Goal: Task Accomplishment & Management: Manage account settings

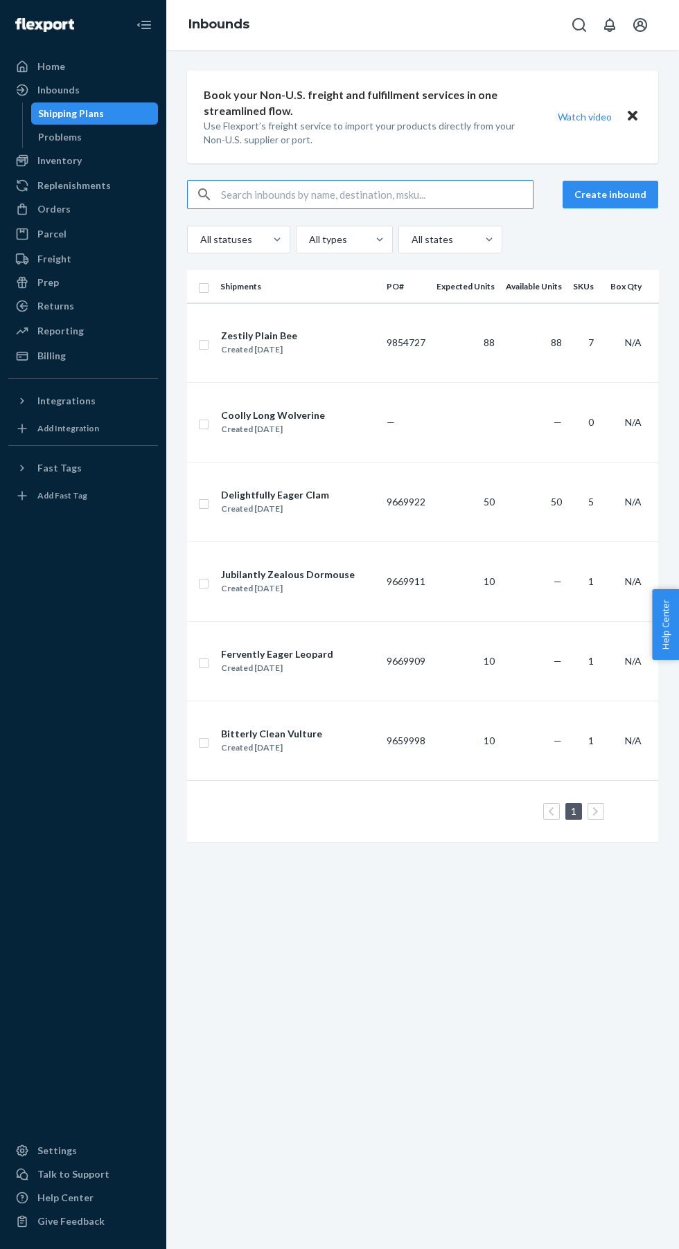
click at [69, 204] on div "Orders" at bounding box center [83, 208] width 147 height 19
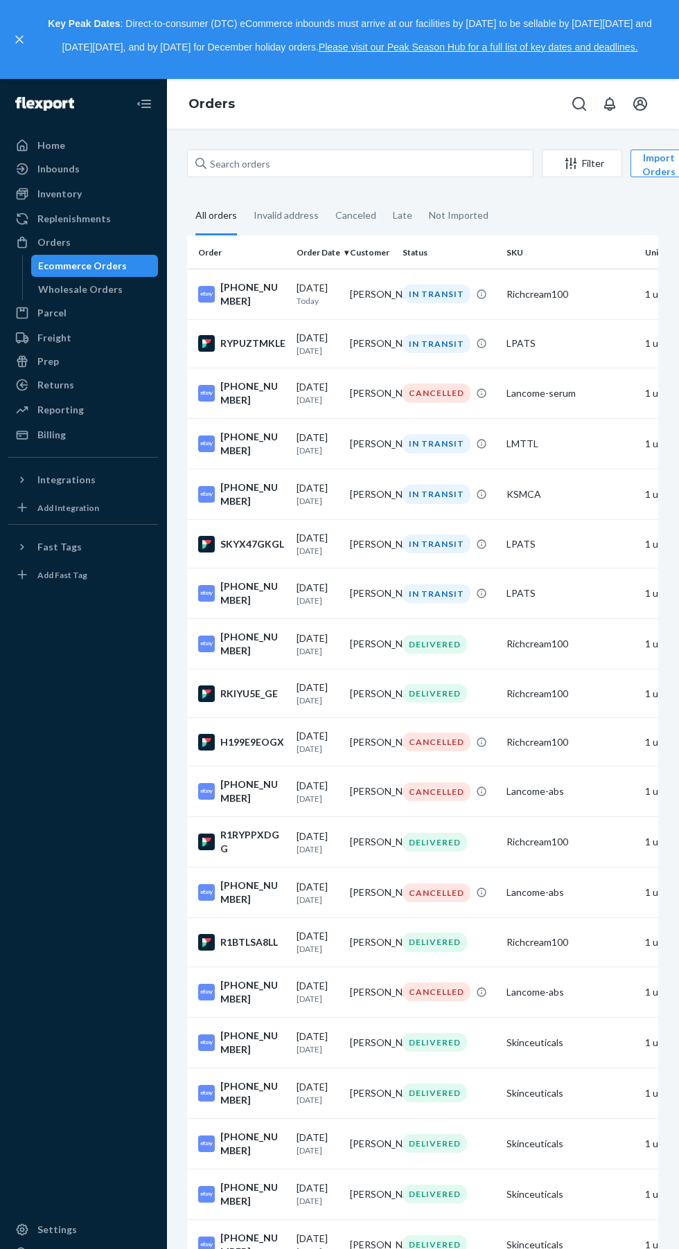
scroll to position [0, 222]
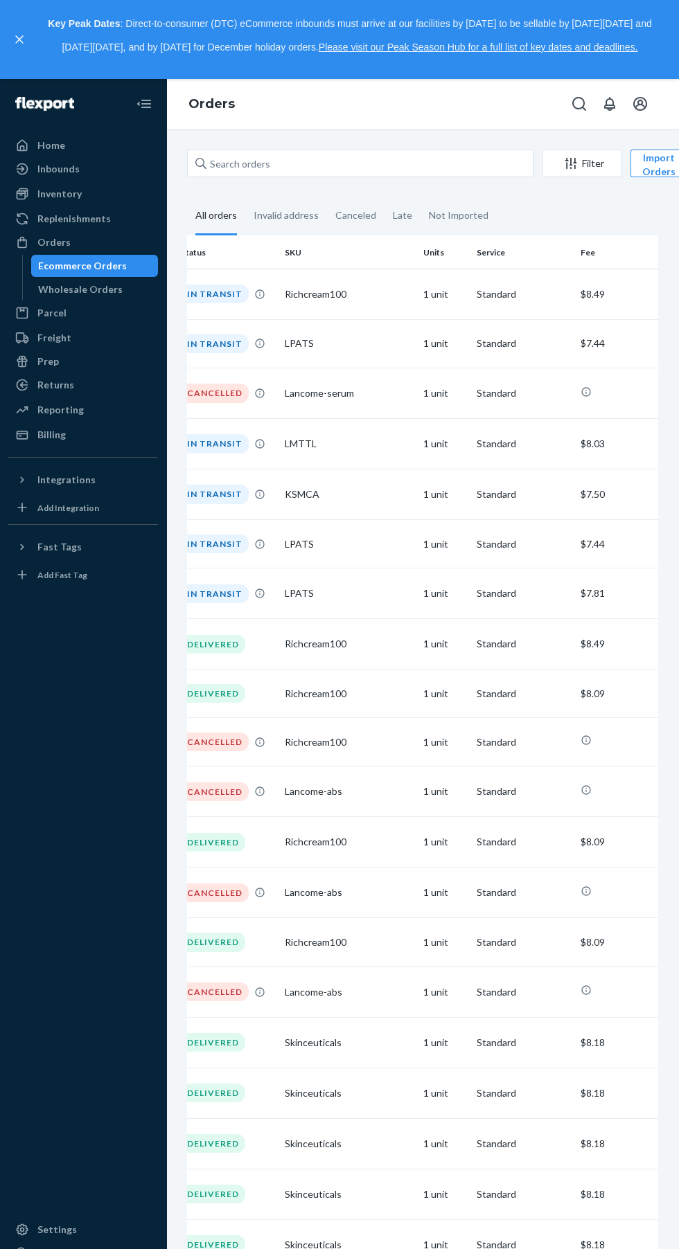
click at [655, 159] on button "Import Orders" at bounding box center [658, 164] width 57 height 28
click at [648, 168] on button "Import Orders" at bounding box center [658, 164] width 57 height 28
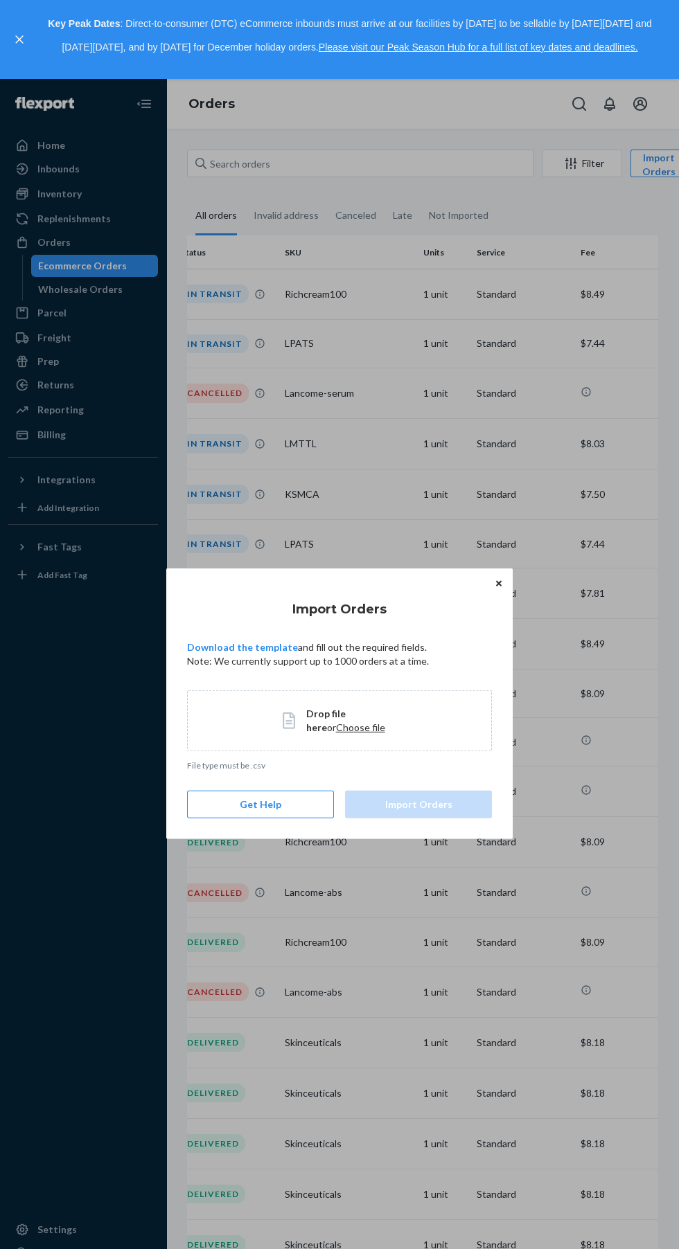
click at [497, 589] on button "Close" at bounding box center [499, 583] width 14 height 15
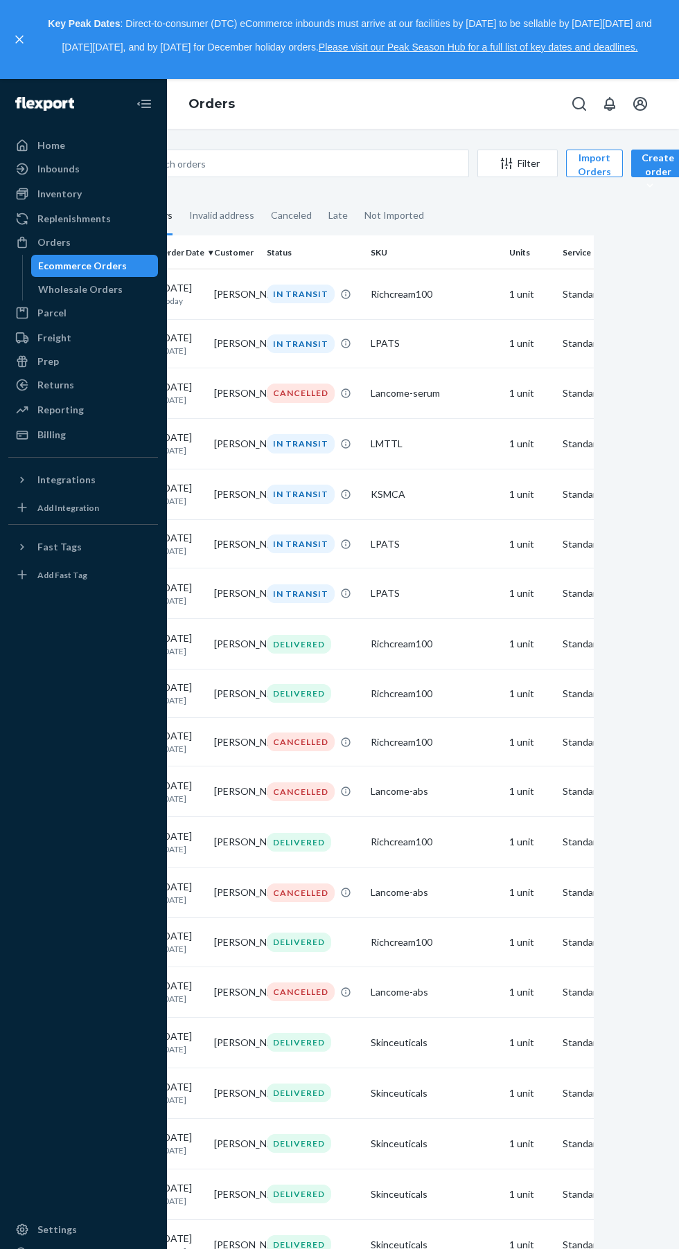
scroll to position [0, 0]
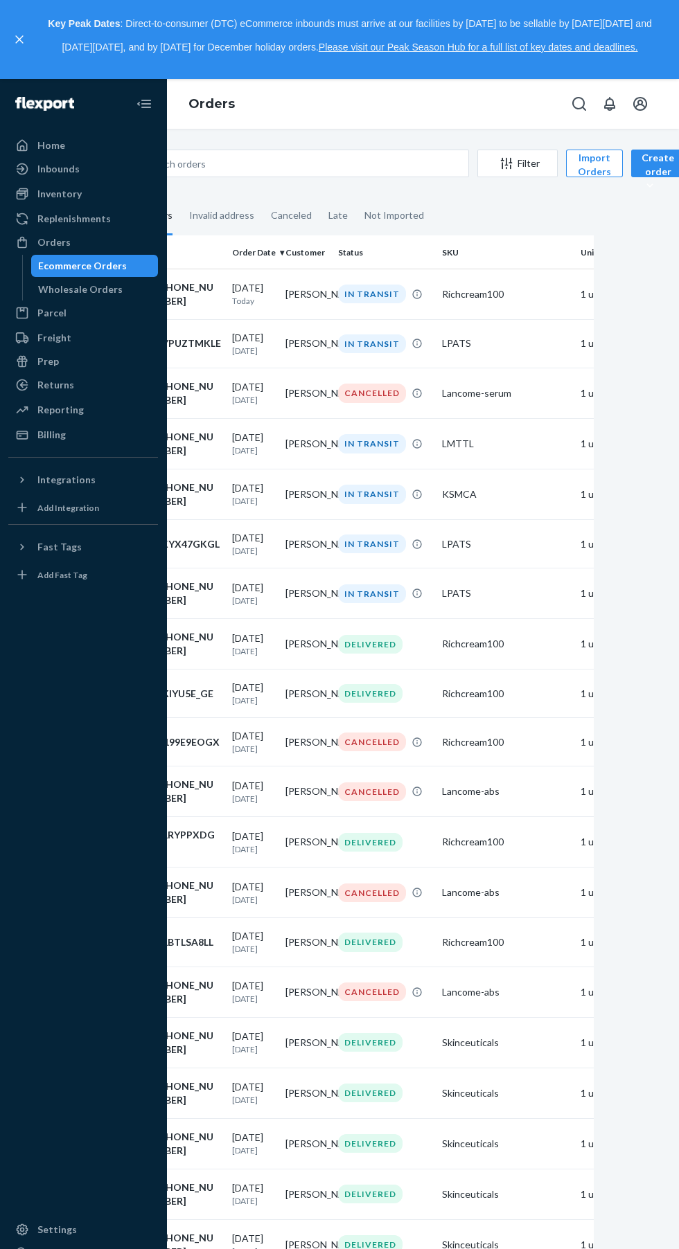
click at [87, 551] on div "Fast Tags" at bounding box center [83, 546] width 147 height 19
click at [103, 543] on div "Fast Tags" at bounding box center [83, 546] width 147 height 19
click at [91, 488] on div "Integrations" at bounding box center [83, 479] width 147 height 19
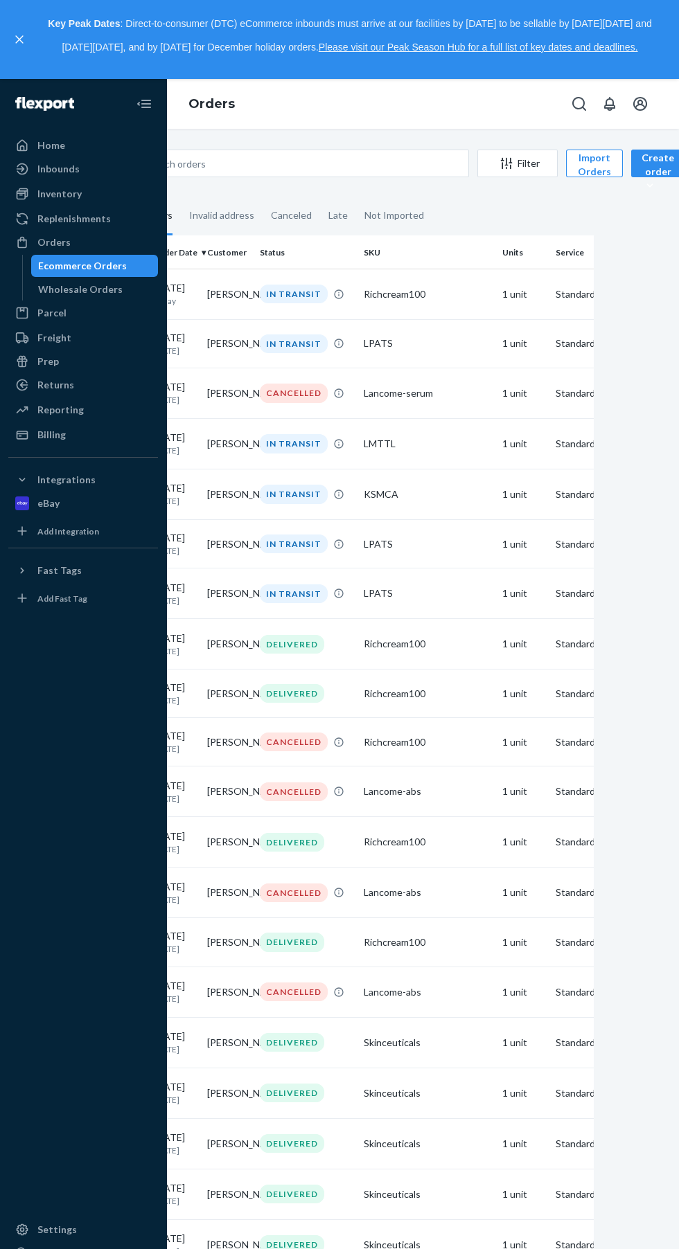
scroll to position [0, 75]
click at [51, 141] on div "Home" at bounding box center [51, 146] width 28 height 14
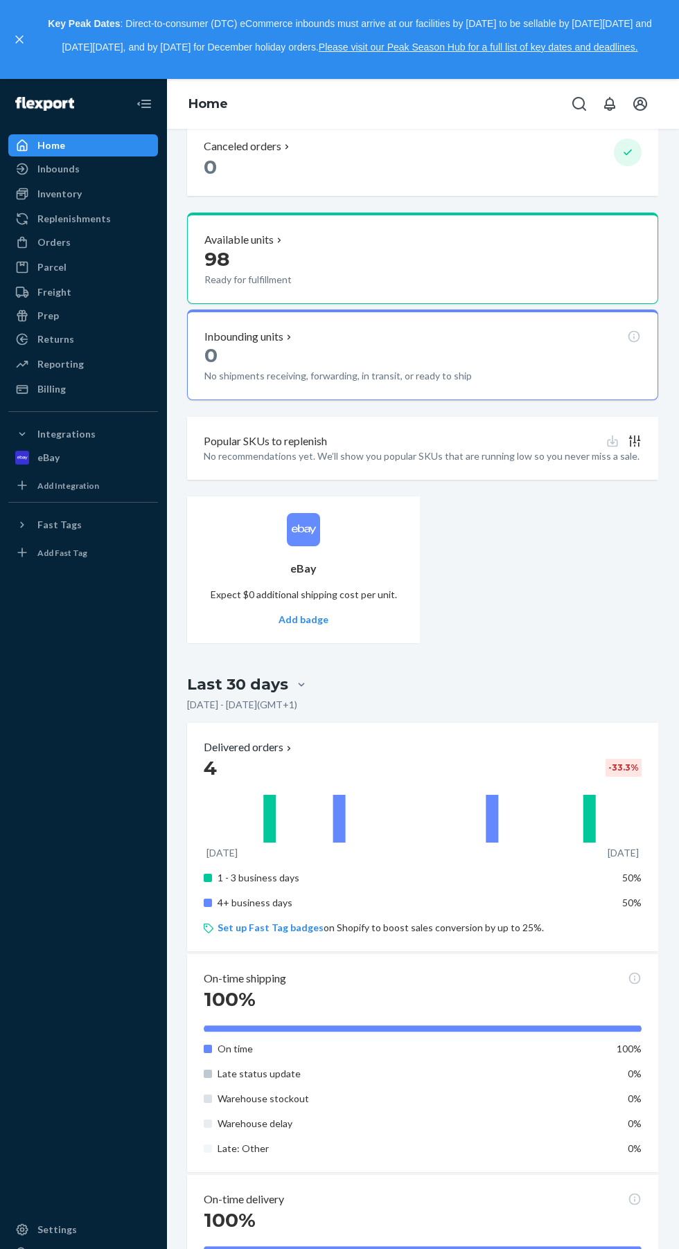
scroll to position [720, 0]
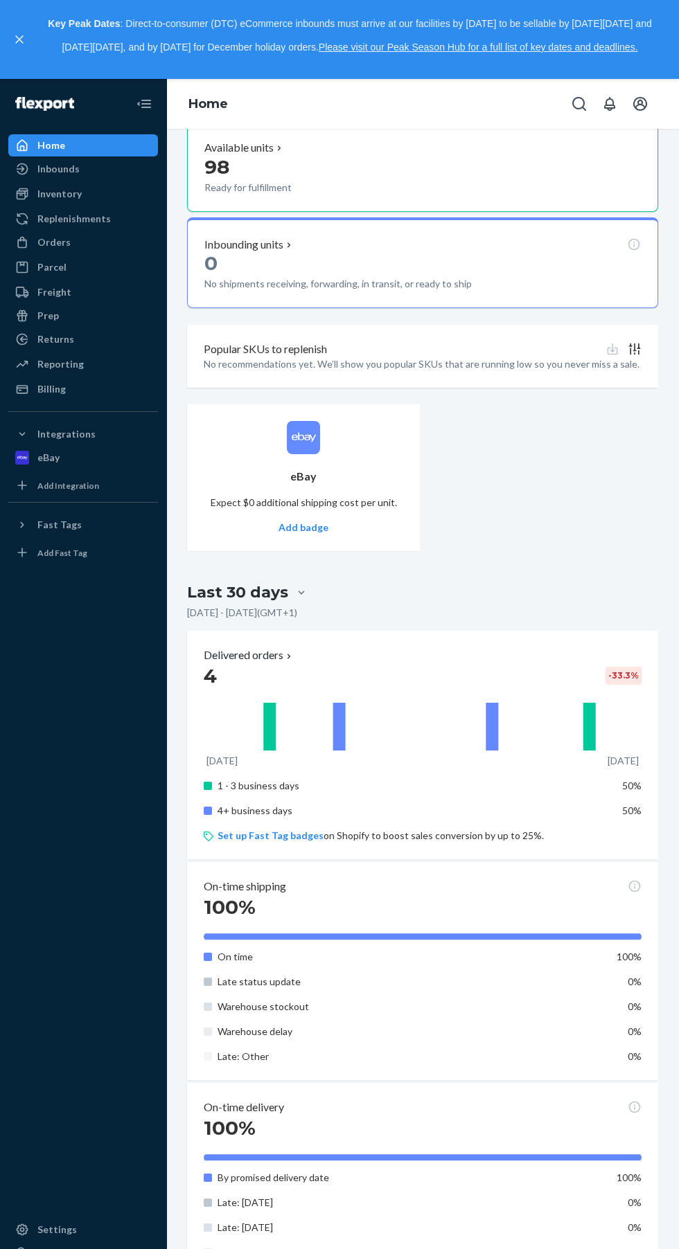
click at [65, 233] on div "Orders" at bounding box center [83, 242] width 147 height 19
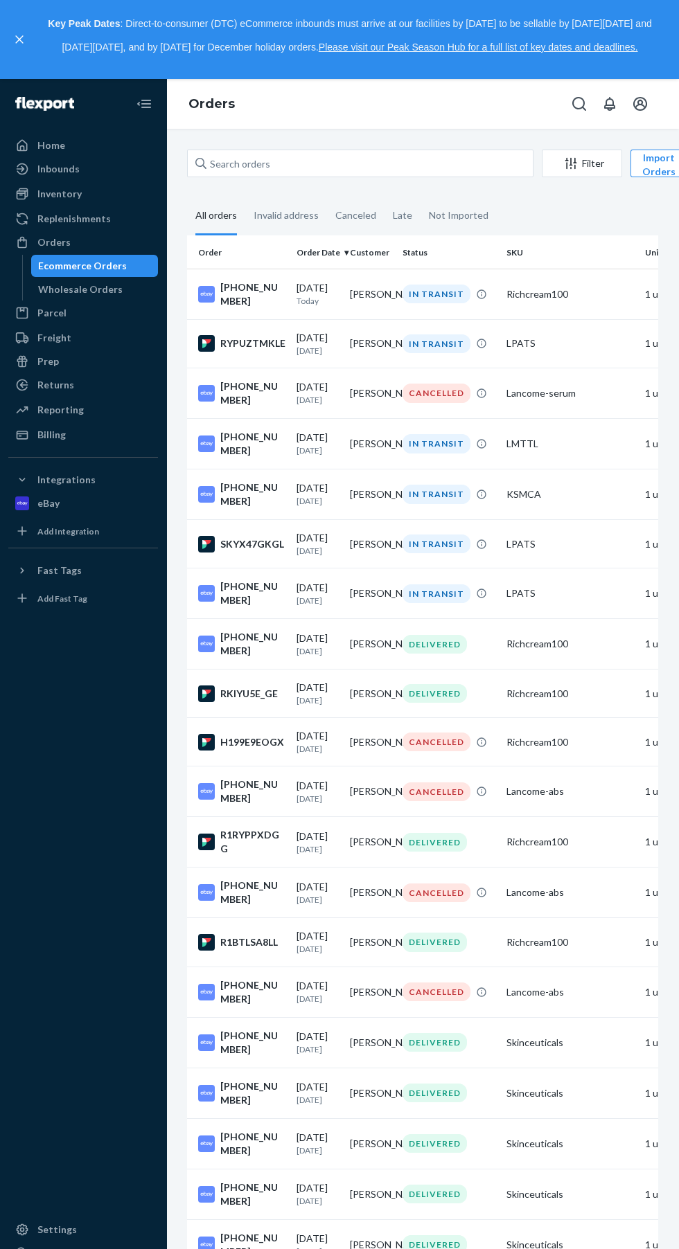
click at [443, 217] on div "Not Imported" at bounding box center [459, 215] width 60 height 36
click at [420, 197] on input "Not Imported" at bounding box center [420, 197] width 0 height 0
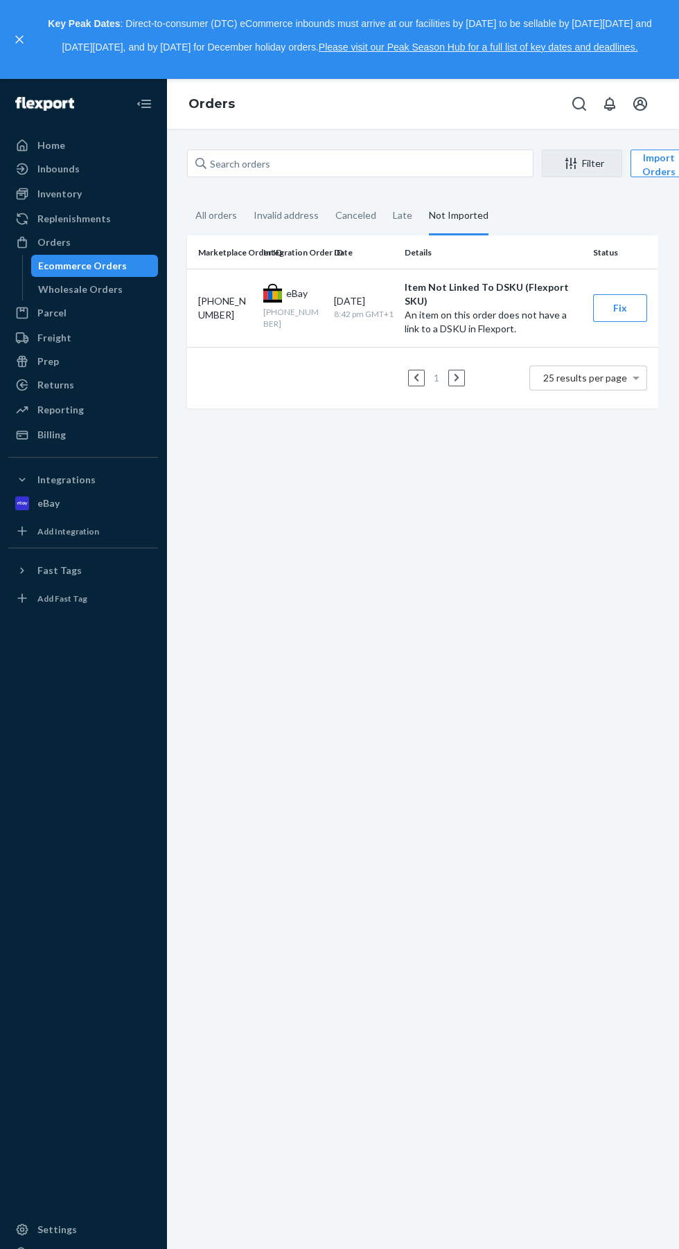
click at [618, 303] on button "Fix" at bounding box center [620, 308] width 54 height 28
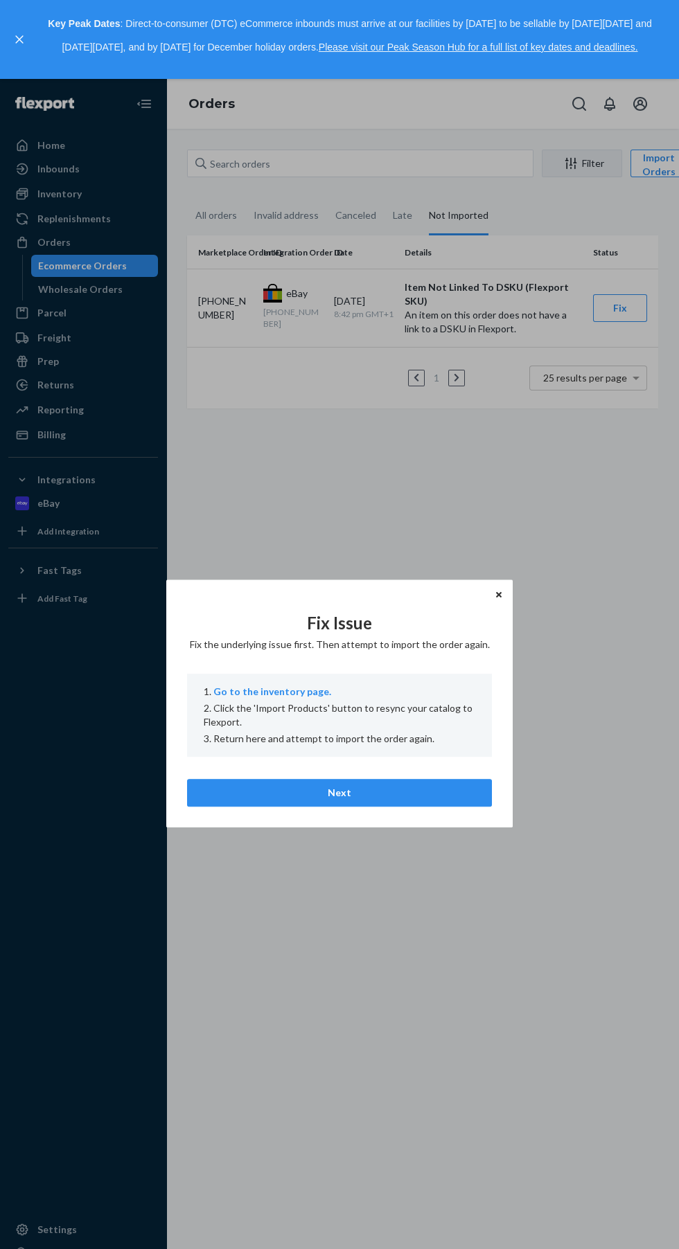
click at [411, 799] on button "Next" at bounding box center [339, 794] width 305 height 28
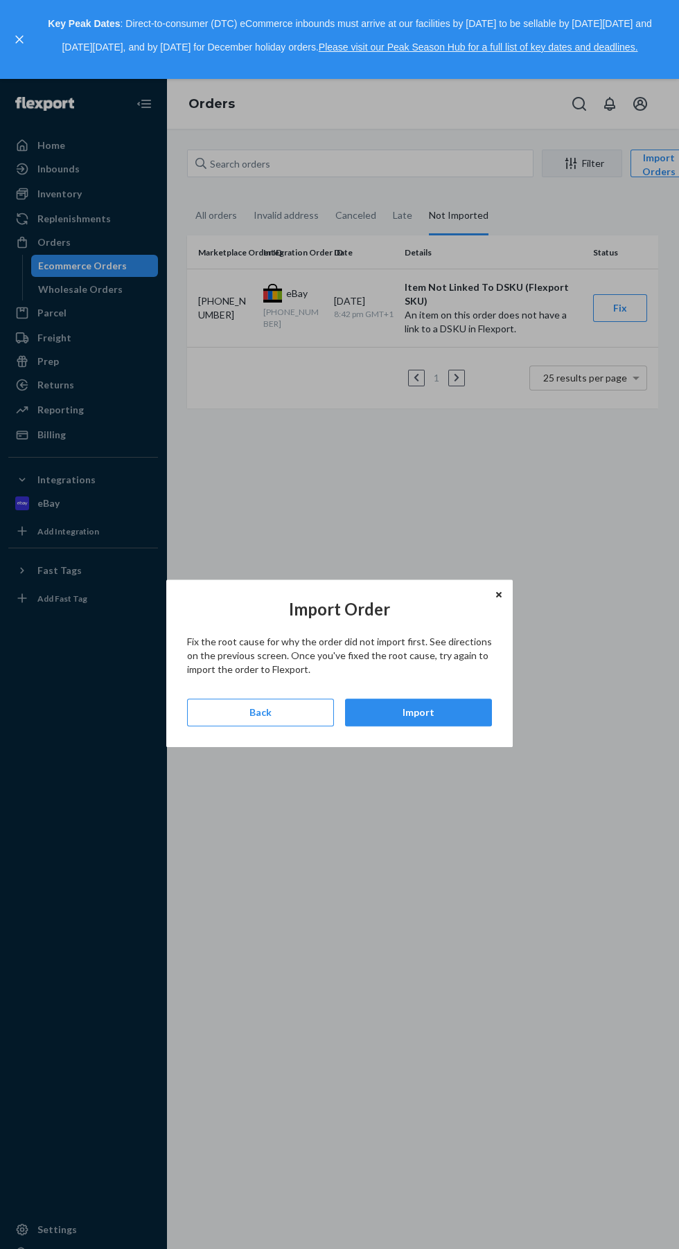
click at [424, 713] on div "Import" at bounding box center [418, 713] width 123 height 14
click at [442, 720] on div "Import" at bounding box center [418, 713] width 123 height 14
click at [499, 595] on icon "Close" at bounding box center [499, 595] width 6 height 6
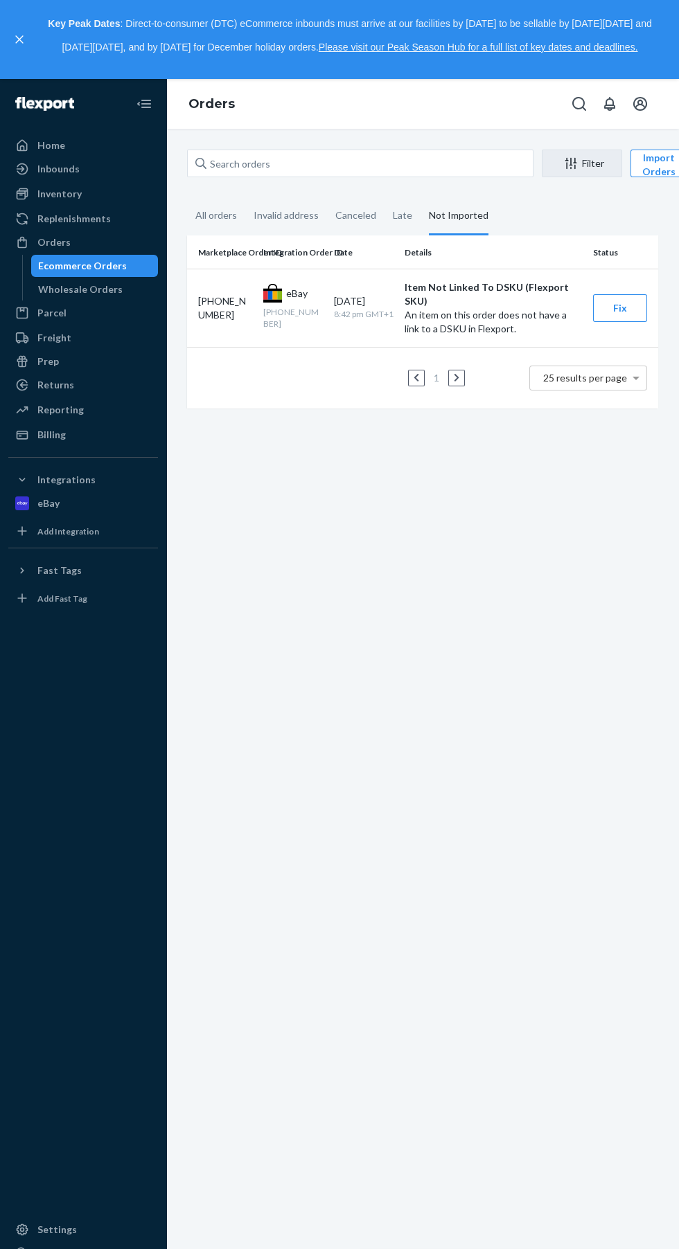
click at [98, 241] on div "Orders" at bounding box center [83, 242] width 147 height 19
click at [221, 215] on div "All orders" at bounding box center [216, 215] width 42 height 36
click at [187, 197] on input "All orders" at bounding box center [187, 197] width 0 height 0
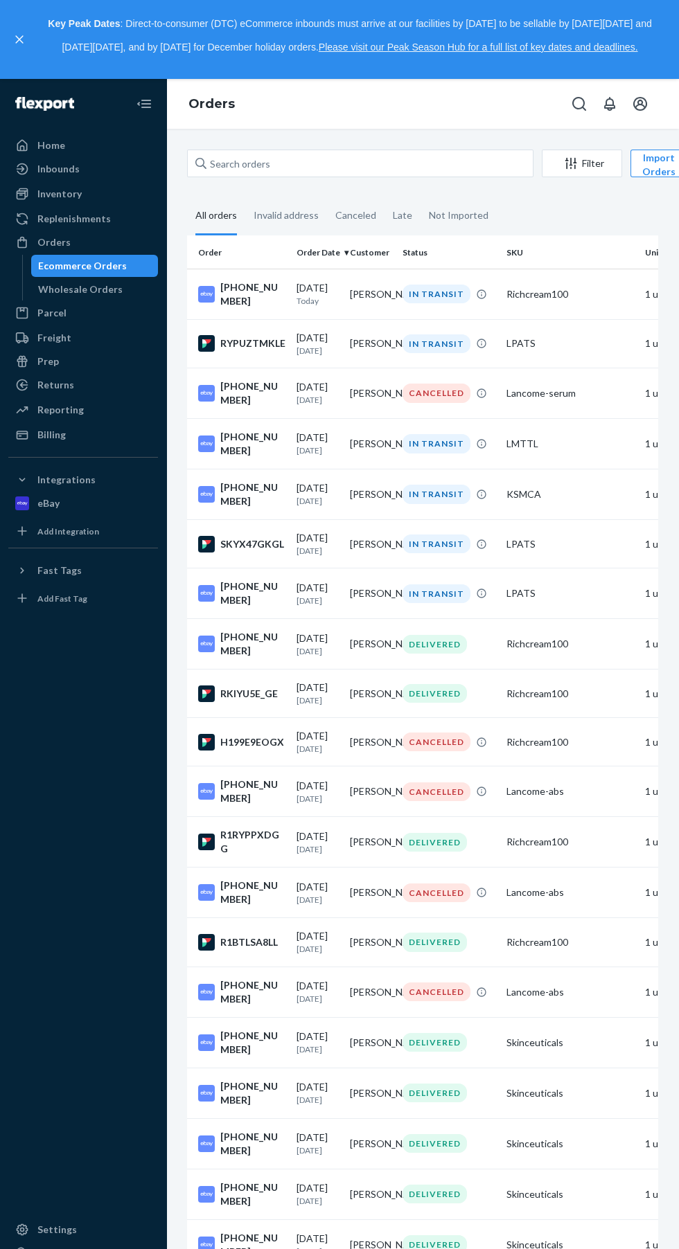
click at [463, 215] on div "Not Imported" at bounding box center [459, 215] width 60 height 36
click at [420, 197] on input "Not Imported" at bounding box center [420, 197] width 0 height 0
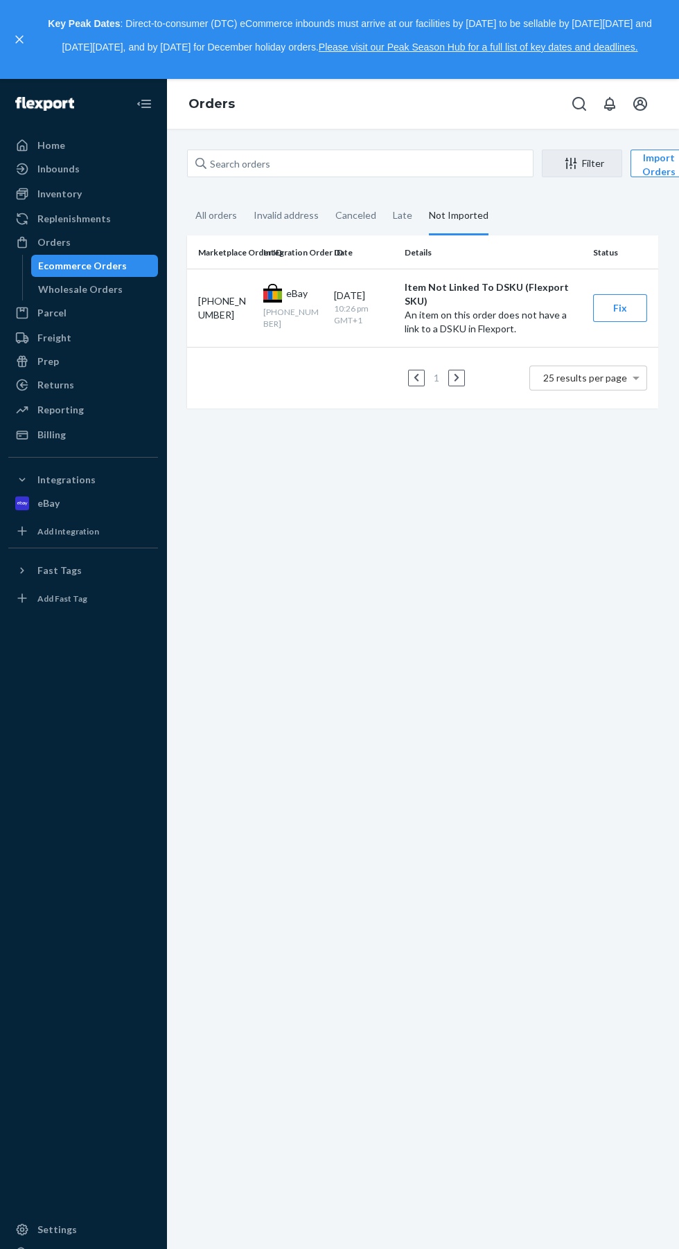
click at [603, 306] on button "Fix" at bounding box center [620, 308] width 54 height 28
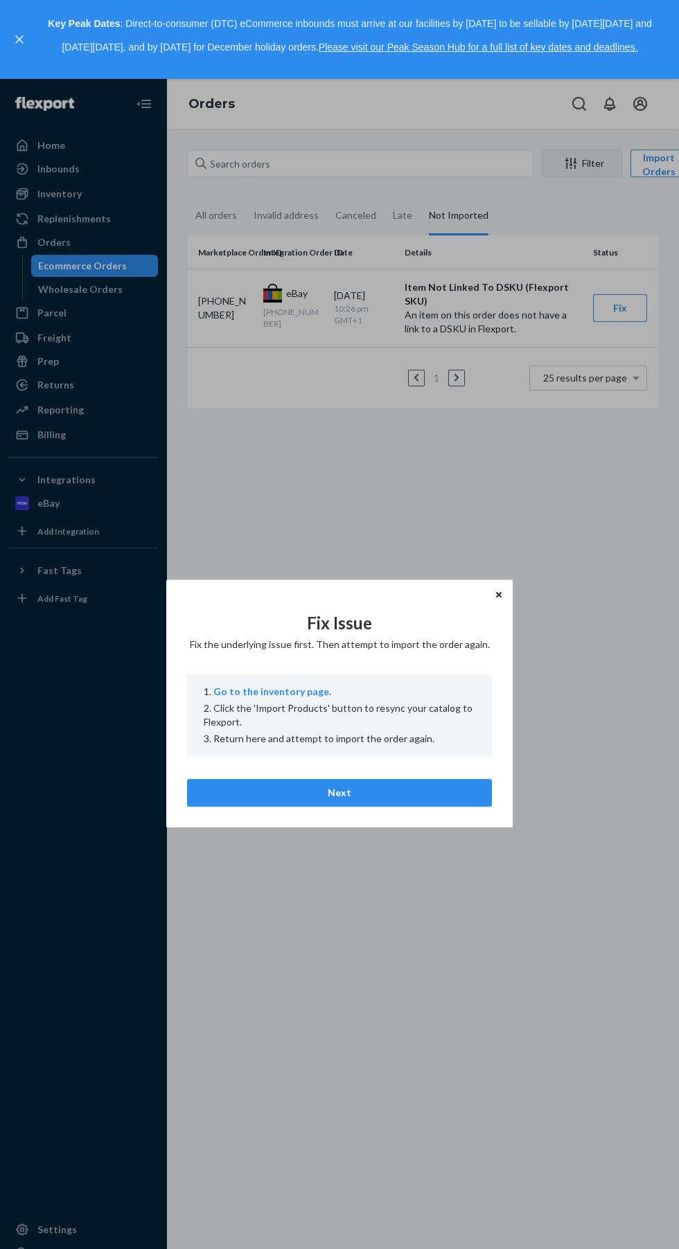
click at [429, 800] on button "Next" at bounding box center [339, 794] width 305 height 28
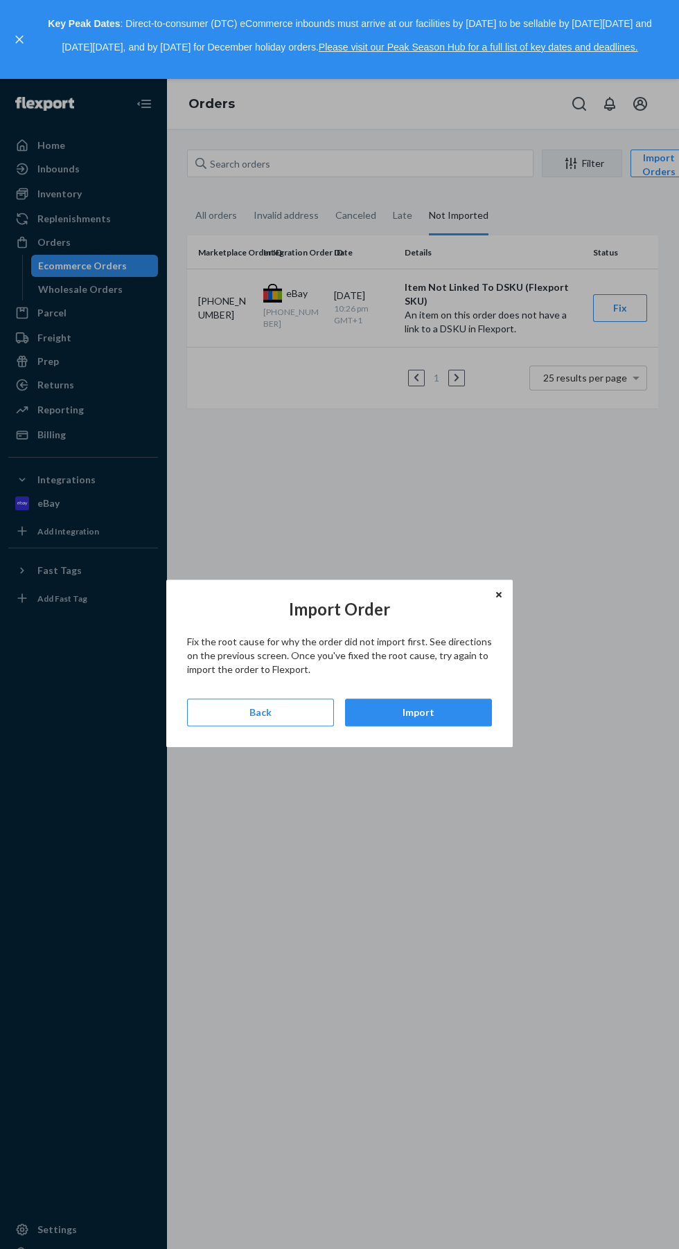
click at [449, 713] on div "Import" at bounding box center [418, 713] width 123 height 14
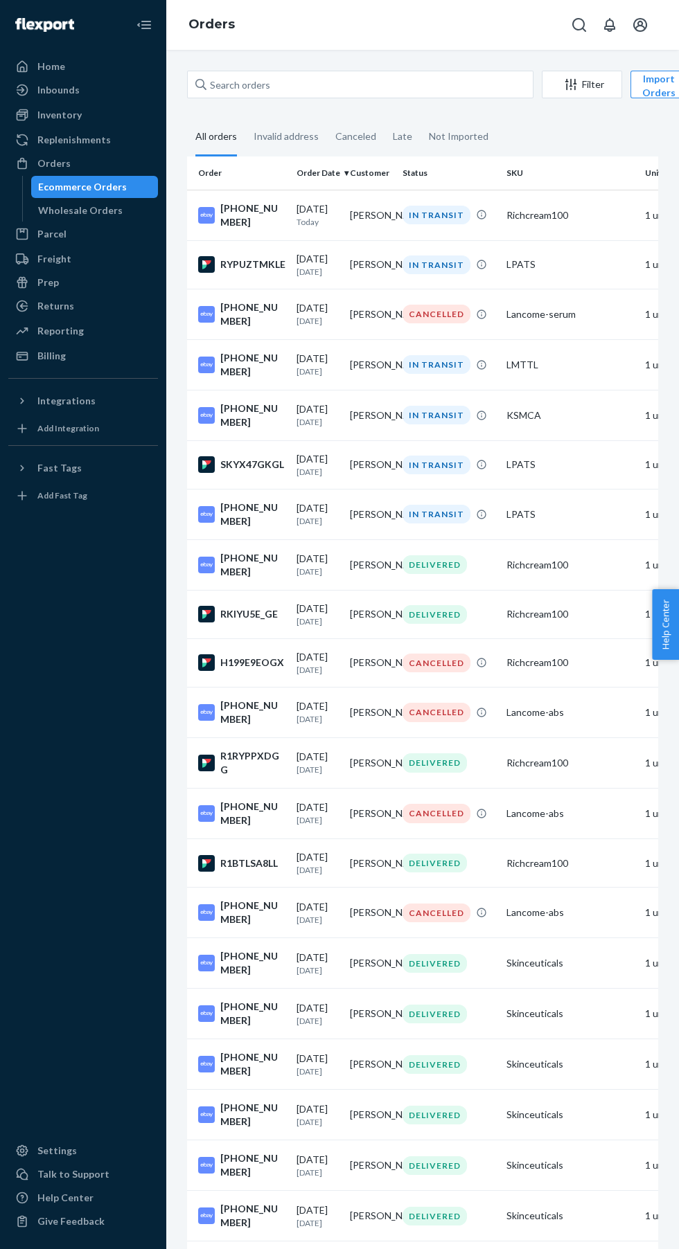
click at [470, 137] on div "Not Imported" at bounding box center [459, 136] width 60 height 36
click at [420, 118] on input "Not Imported" at bounding box center [420, 118] width 0 height 0
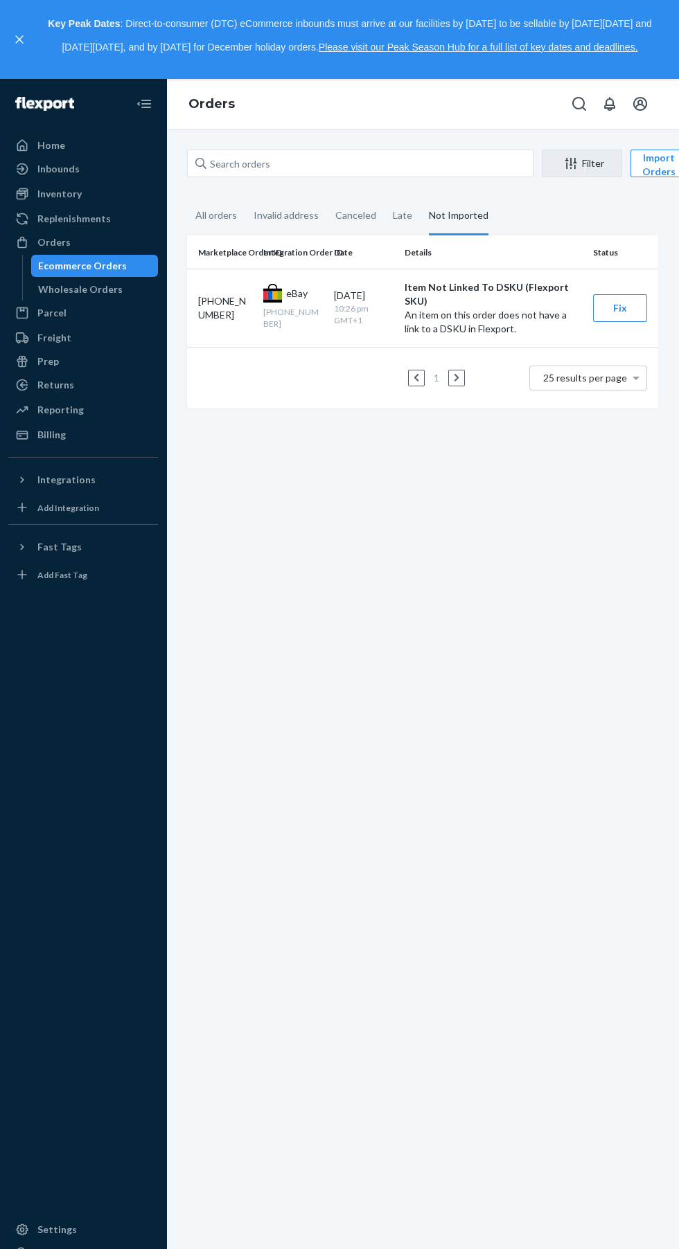
click at [459, 308] on p "An item on this order does not have a link to a DSKU in Flexport." at bounding box center [492, 322] width 177 height 28
click at [510, 289] on p "Item Not Linked To DSKU (Flexport SKU)" at bounding box center [492, 294] width 177 height 28
click at [527, 309] on p "An item on this order does not have a link to a DSKU in Flexport." at bounding box center [492, 322] width 177 height 28
click at [204, 306] on div "[PHONE_NUMBER]" at bounding box center [225, 308] width 54 height 28
click at [285, 285] on div "eBay" at bounding box center [285, 293] width 44 height 17
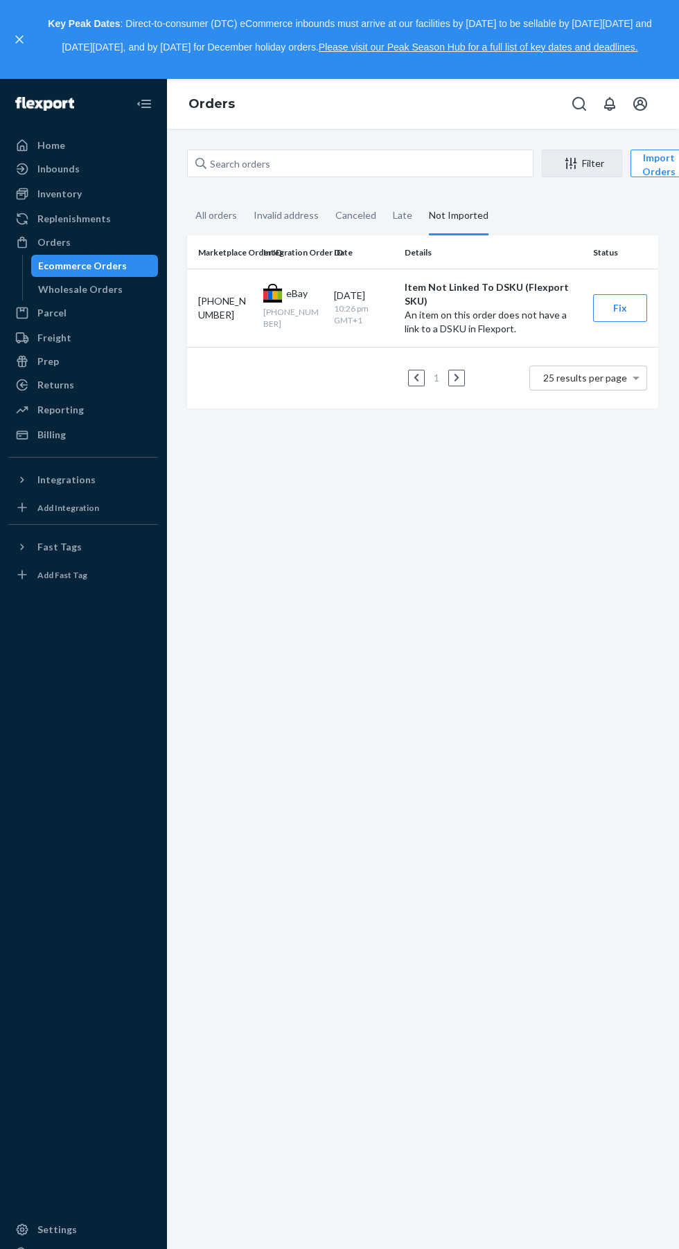
click at [361, 291] on div "[DATE]" at bounding box center [364, 296] width 60 height 14
click at [453, 310] on p "An item on this order does not have a link to a DSKU in Flexport." at bounding box center [492, 322] width 177 height 28
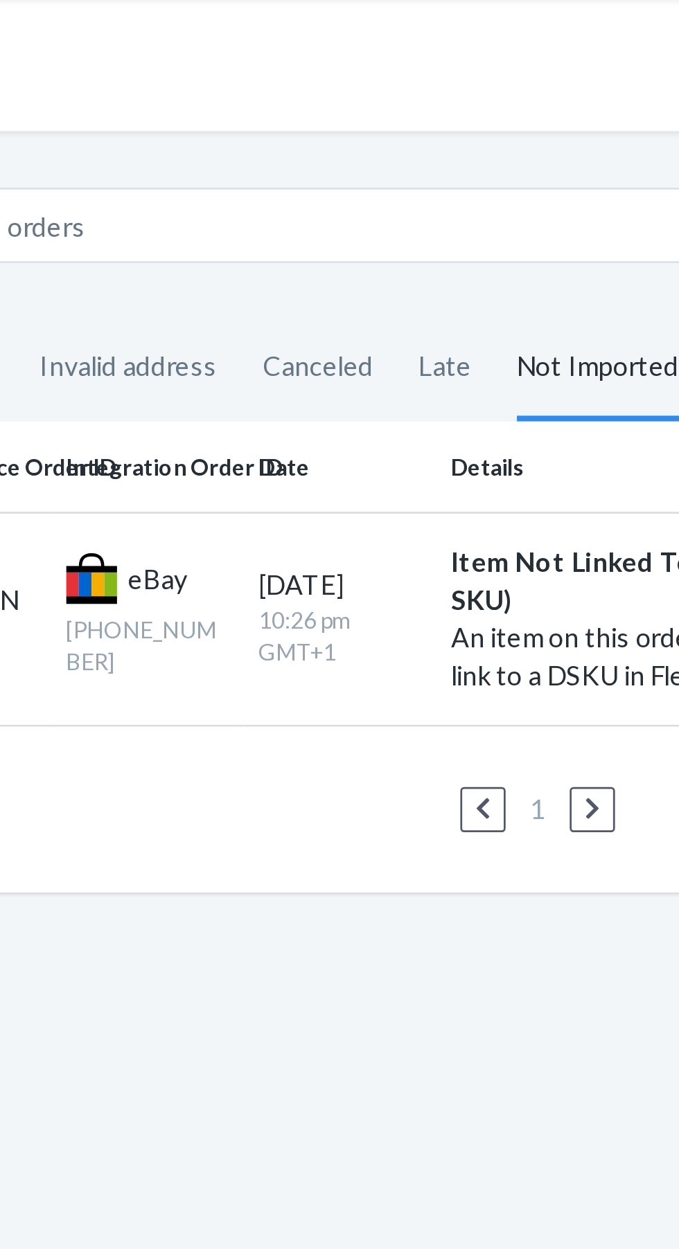
click at [374, 289] on div "[DATE]" at bounding box center [364, 296] width 60 height 14
click at [307, 291] on div "eBay 01-13495-48211" at bounding box center [293, 308] width 60 height 46
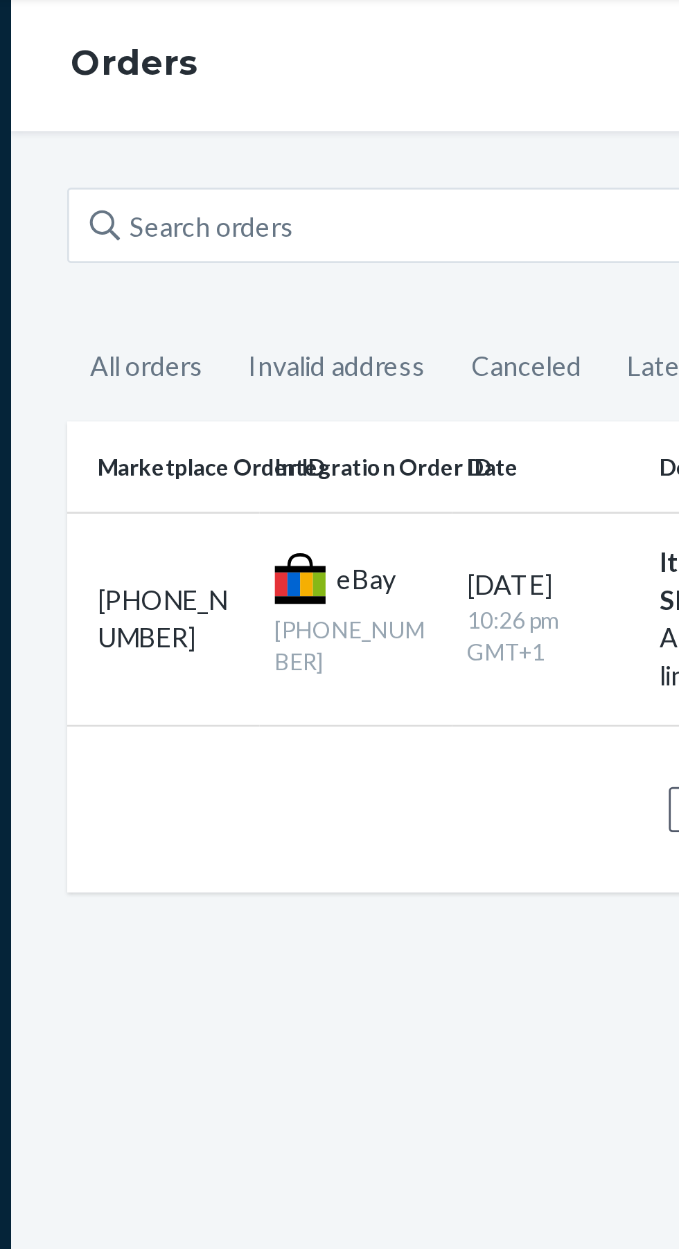
scroll to position [0, 64]
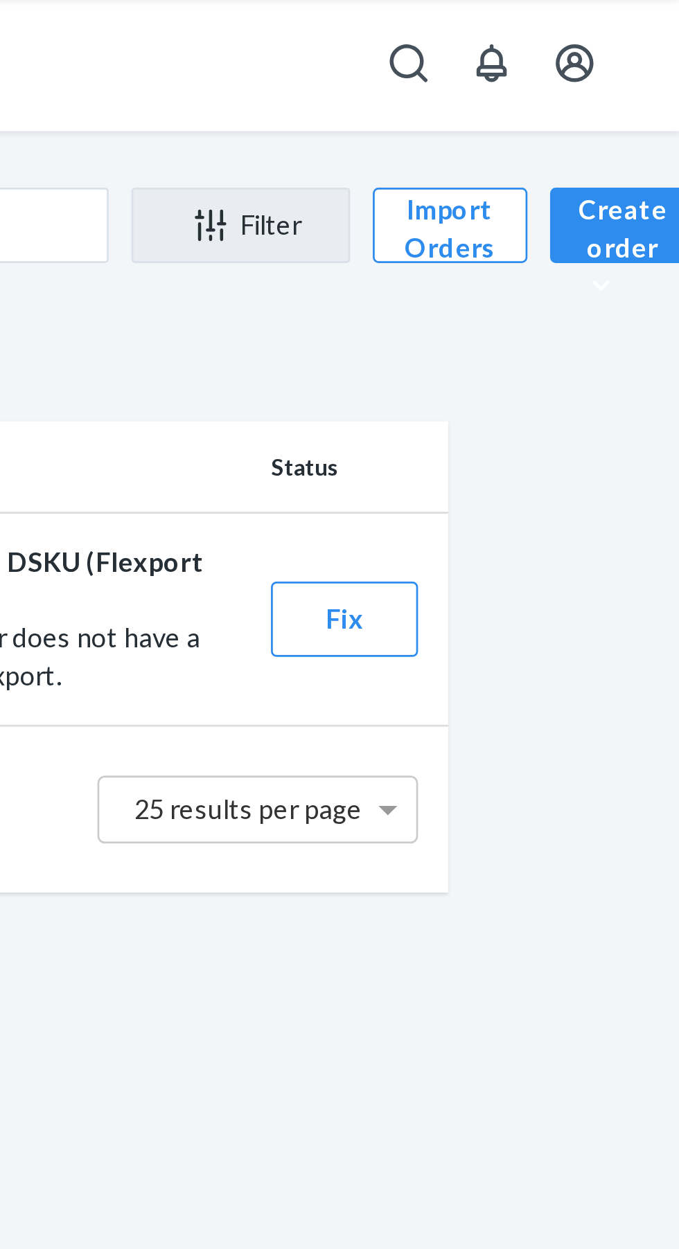
click at [567, 315] on button "Fix" at bounding box center [555, 308] width 54 height 28
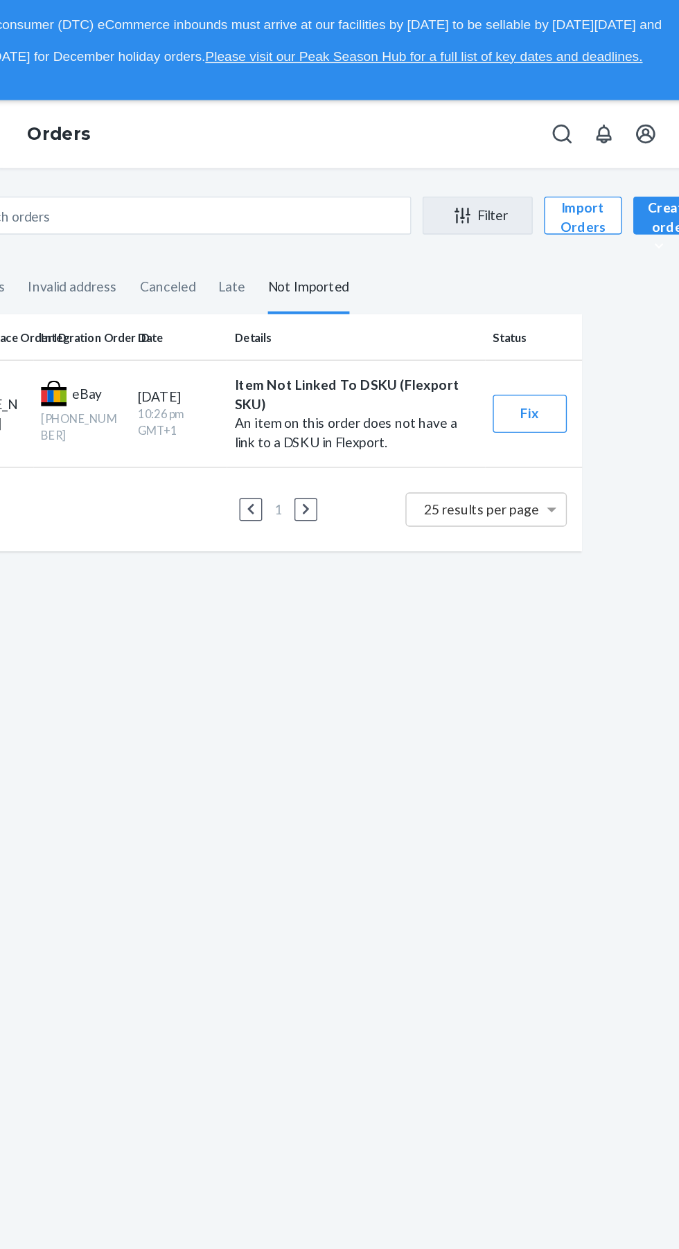
click at [556, 222] on fieldset "All orders Invalid address Canceled Late Not Imported" at bounding box center [358, 216] width 471 height 38
click at [560, 298] on button "Fix" at bounding box center [555, 308] width 54 height 28
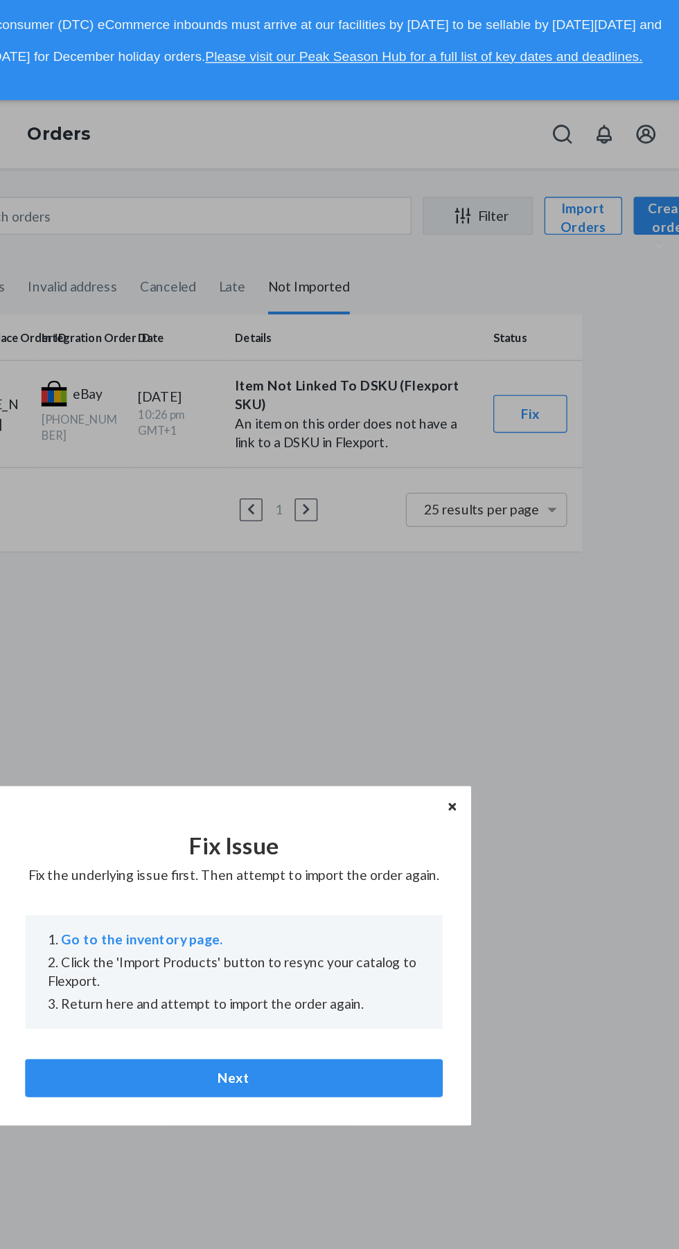
click at [507, 583] on div "Fix Issue Fix the underlying issue first. Then attempt to import the order agai…" at bounding box center [339, 704] width 346 height 248
click at [493, 597] on button "Close" at bounding box center [499, 594] width 14 height 15
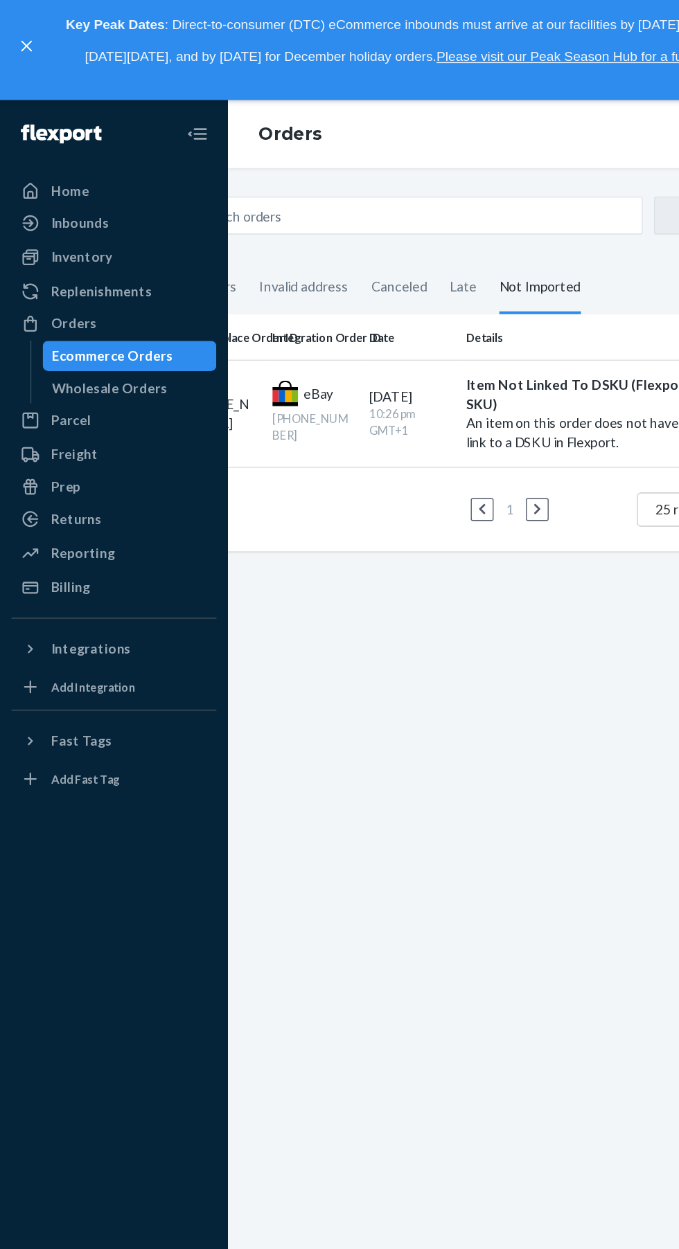
click at [98, 194] on div "Inventory" at bounding box center [83, 193] width 147 height 19
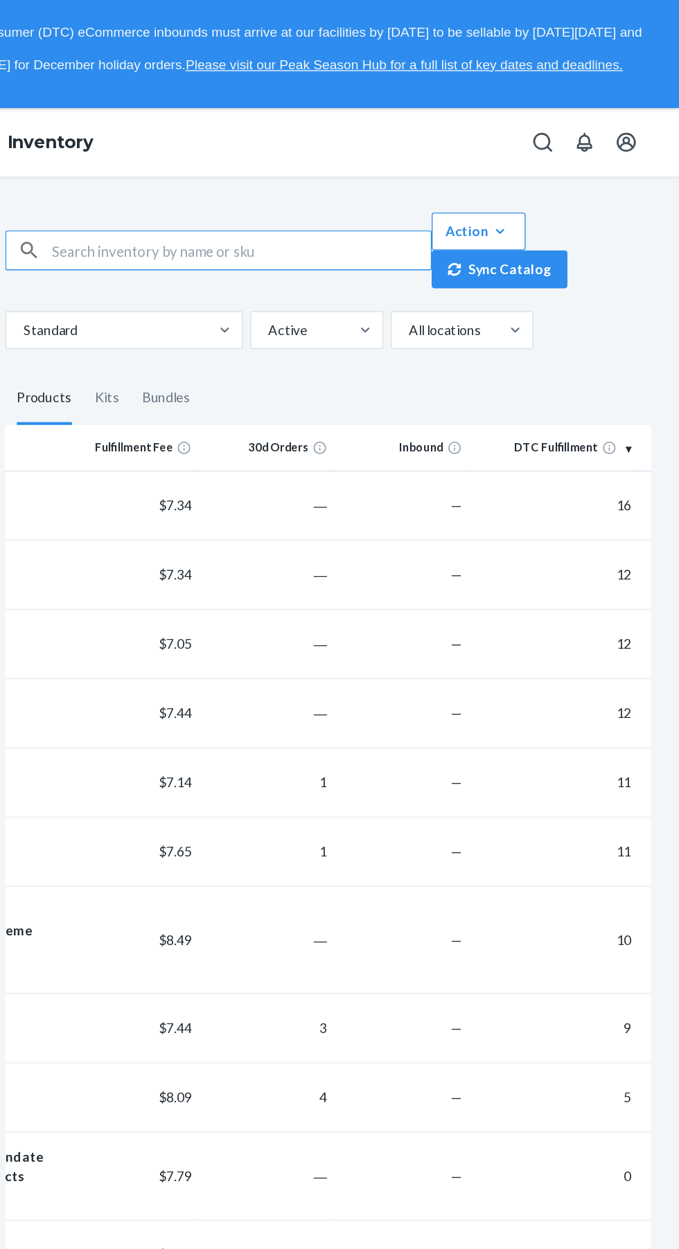
scroll to position [0, 224]
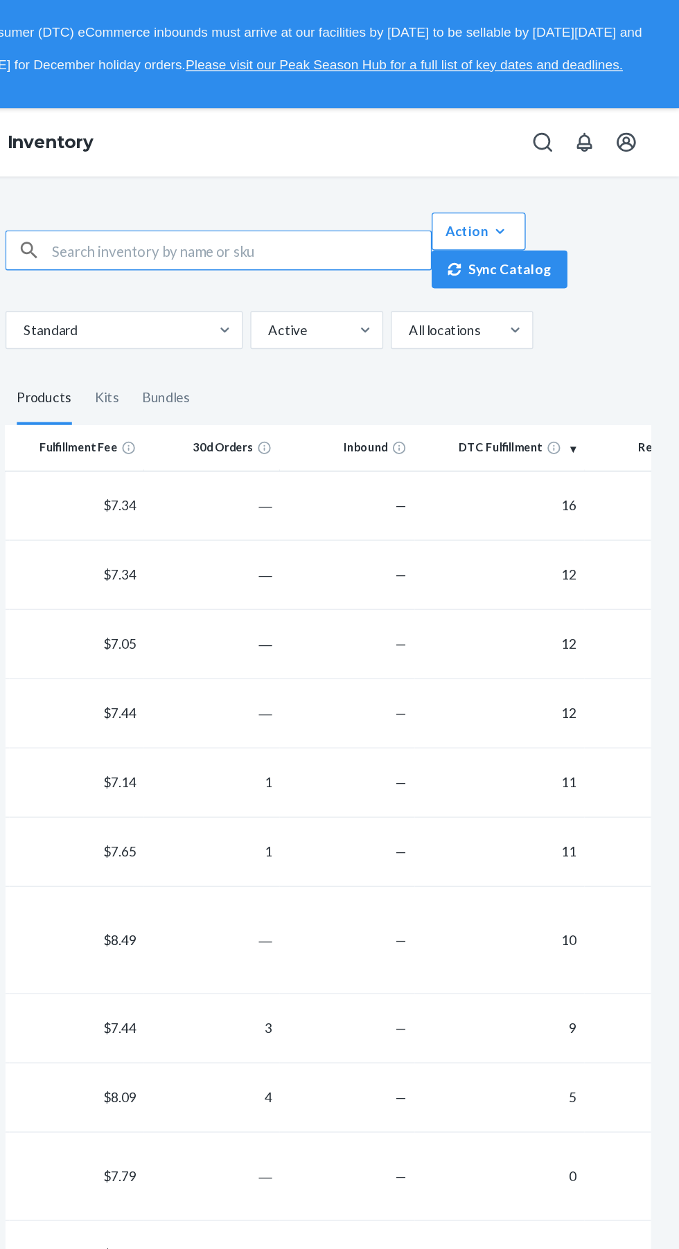
click at [571, 197] on button "Sync Catalog" at bounding box center [547, 197] width 99 height 28
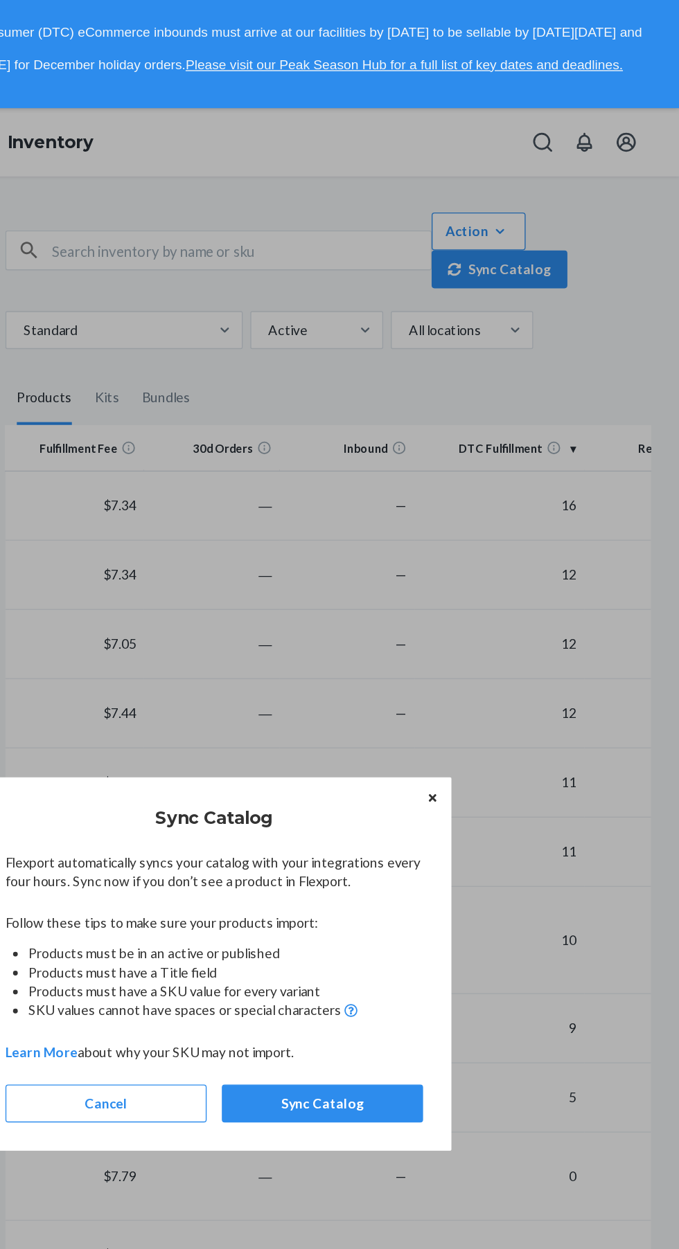
click at [457, 805] on button "Sync Catalog" at bounding box center [418, 806] width 147 height 28
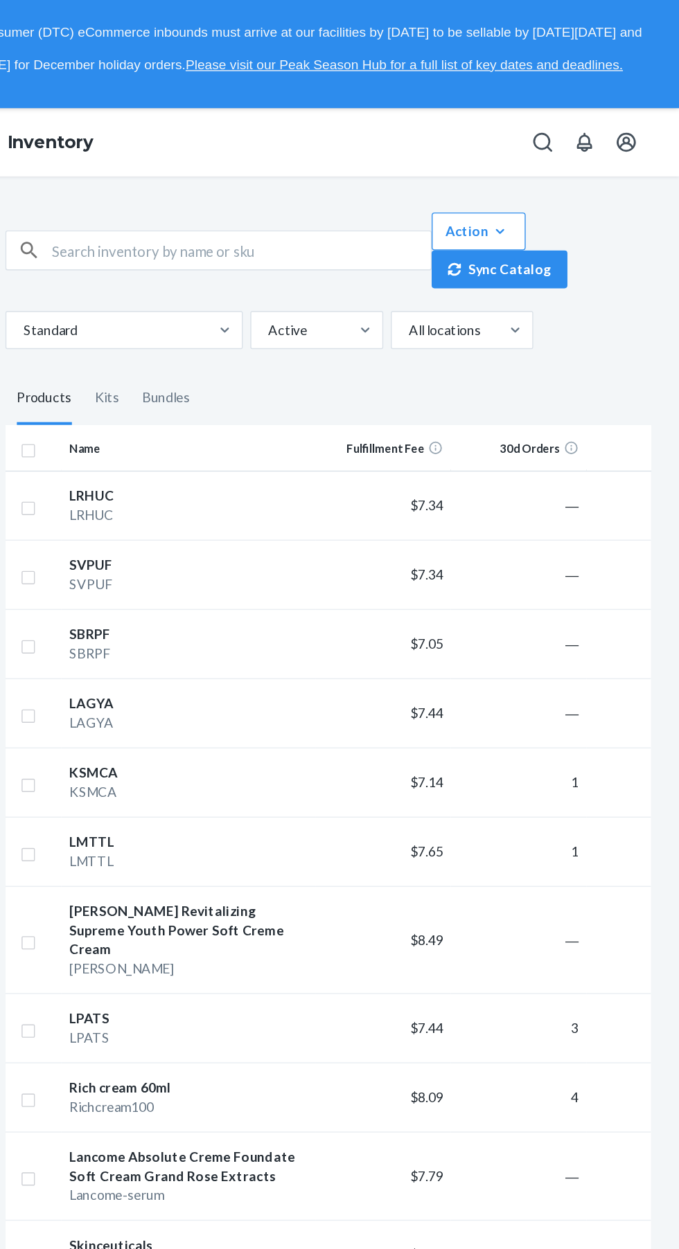
scroll to position [0, 0]
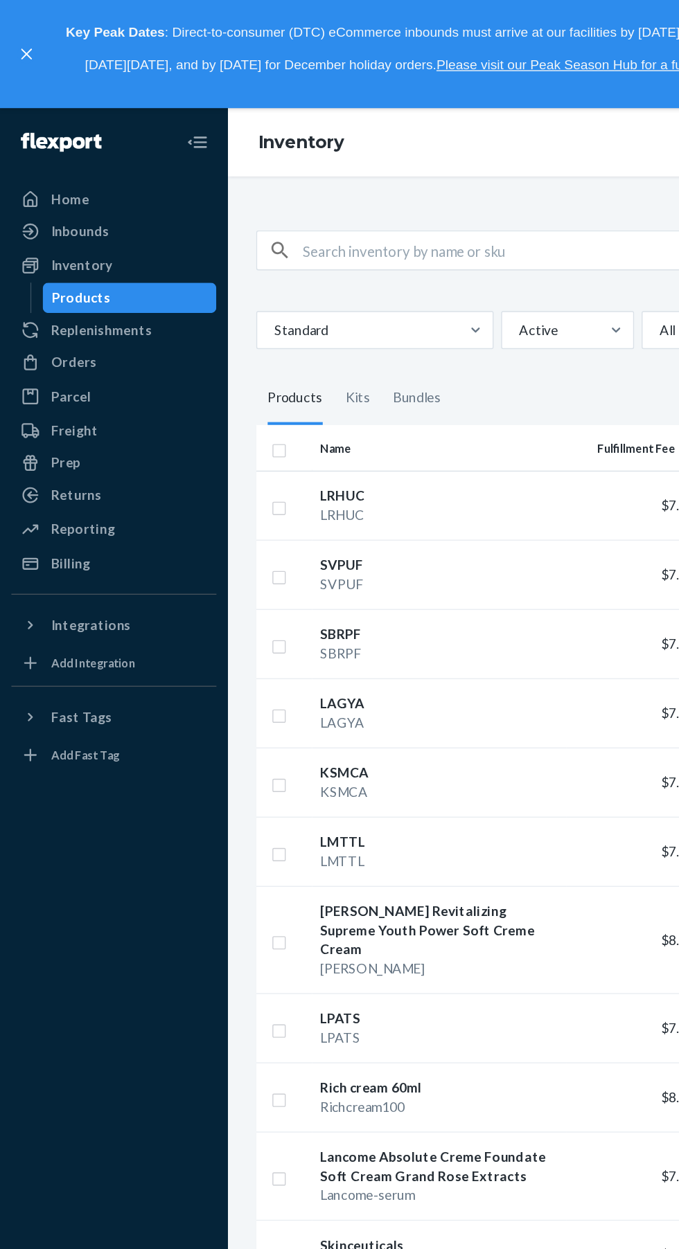
click at [46, 260] on div "Orders" at bounding box center [53, 265] width 33 height 14
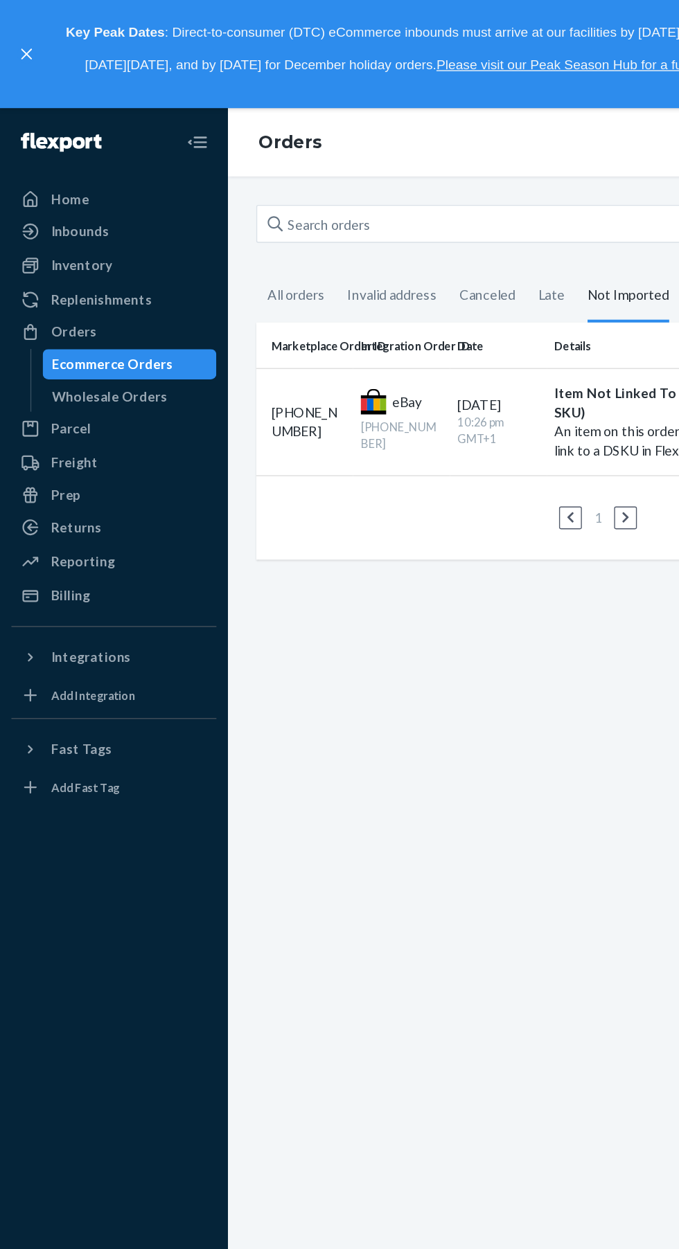
scroll to position [0, 64]
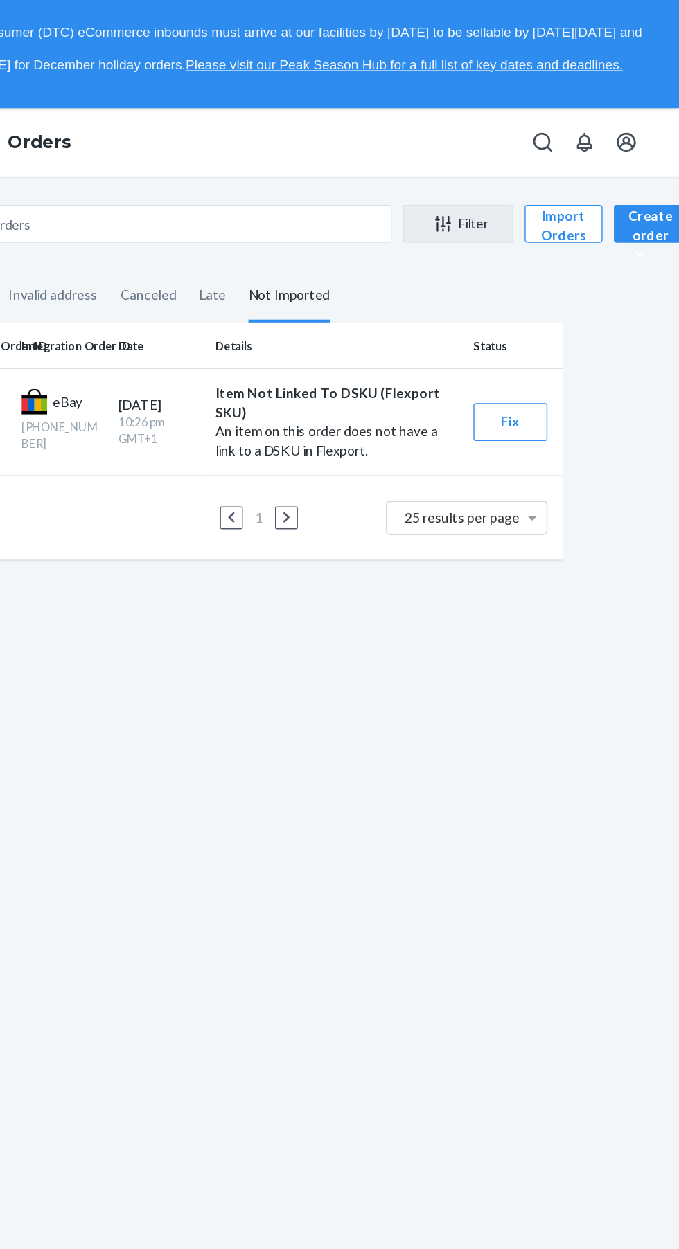
click at [562, 307] on button "Fix" at bounding box center [555, 308] width 54 height 28
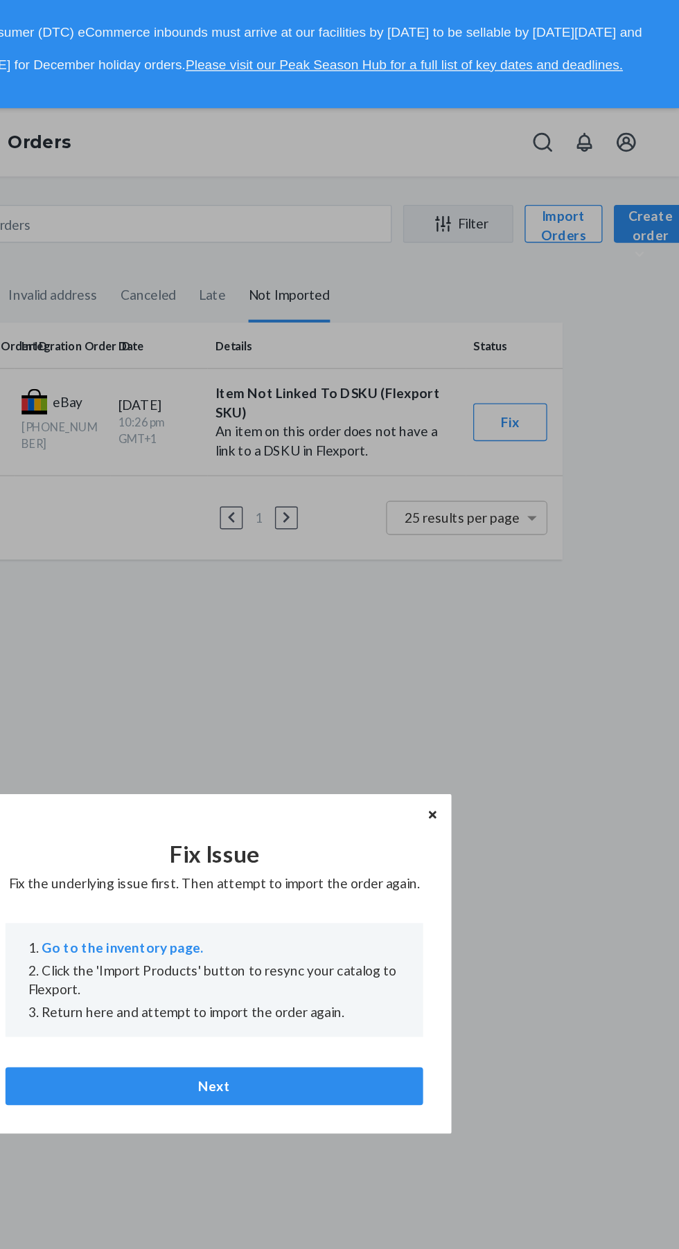
click at [442, 789] on button "Next" at bounding box center [339, 794] width 305 height 28
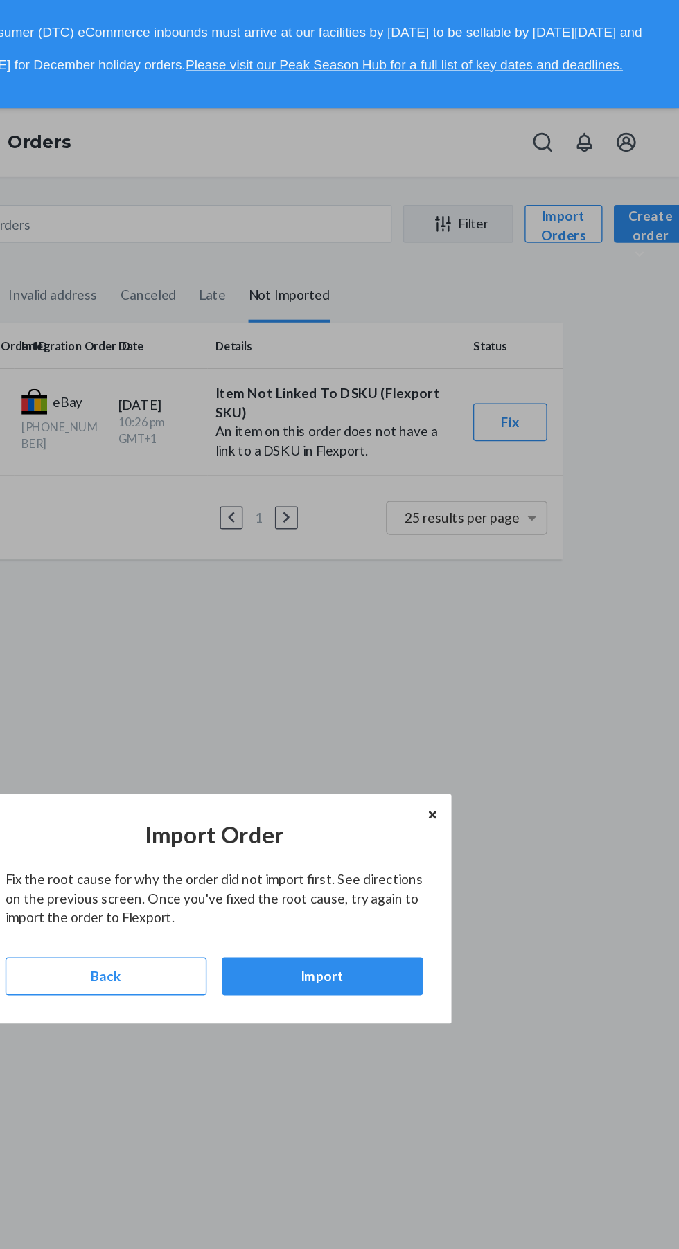
click at [467, 720] on div "Import" at bounding box center [418, 713] width 123 height 14
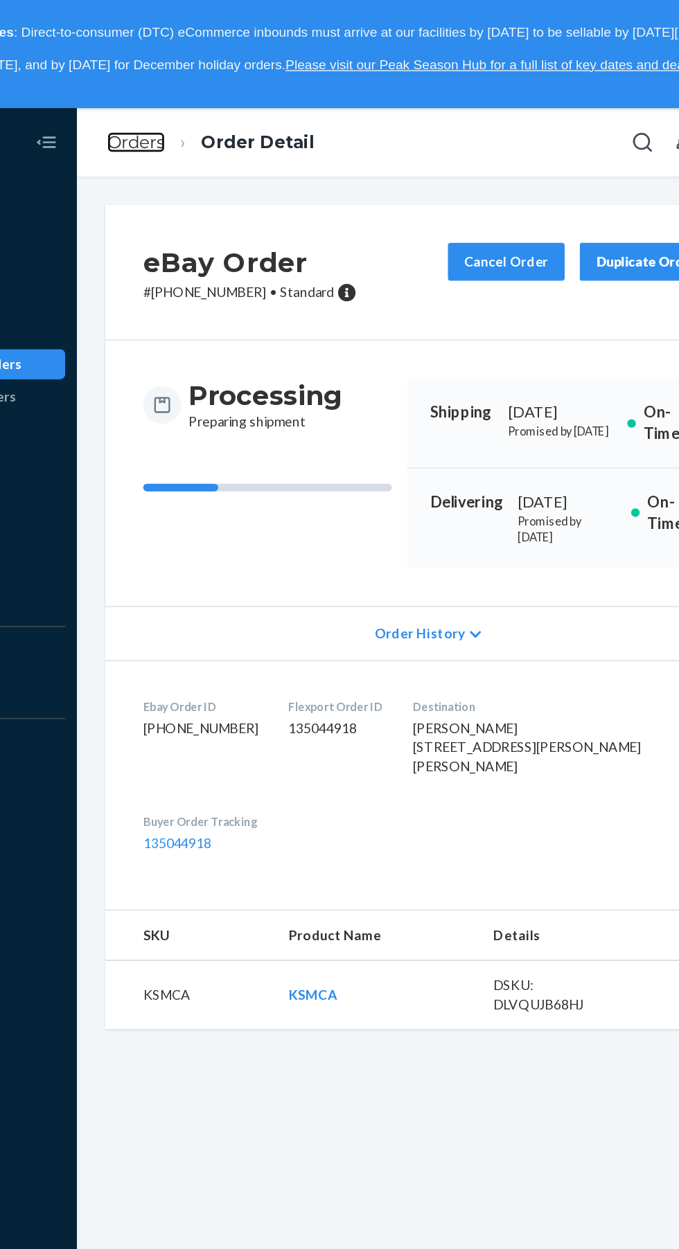
click at [211, 102] on link "Orders" at bounding box center [209, 103] width 42 height 15
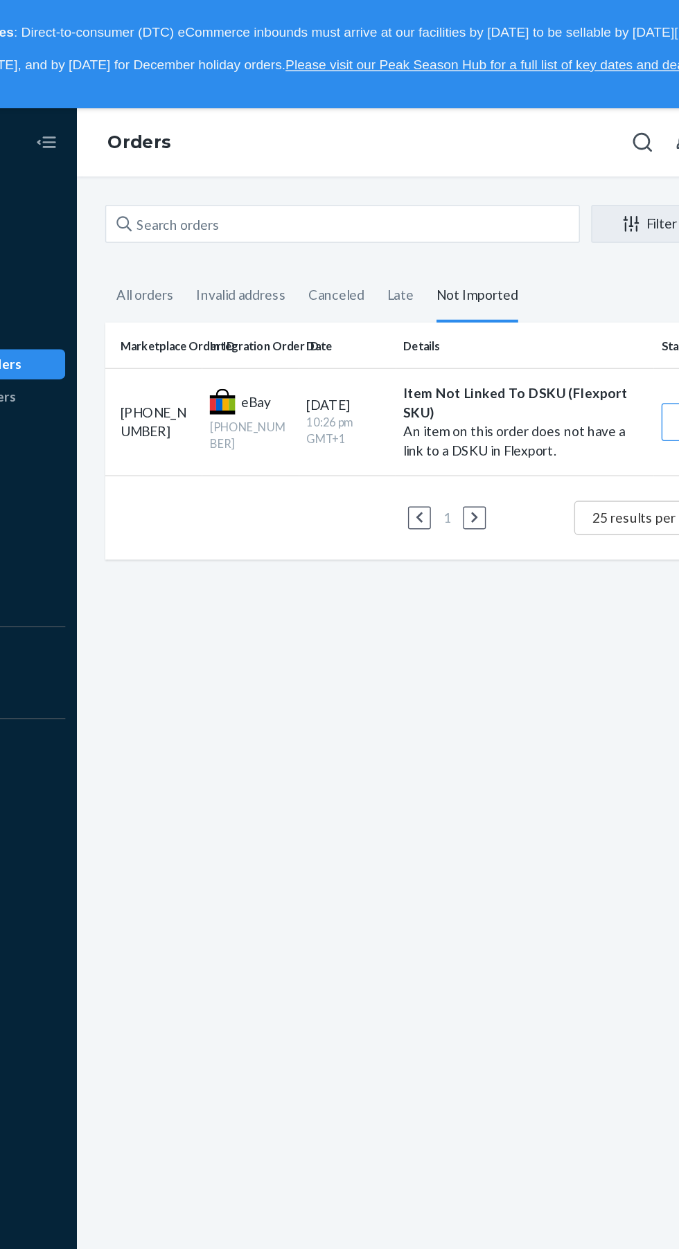
click at [231, 202] on div "All orders" at bounding box center [216, 215] width 42 height 36
click at [187, 197] on input "All orders" at bounding box center [187, 197] width 0 height 0
